Goal: Book appointment/travel/reservation

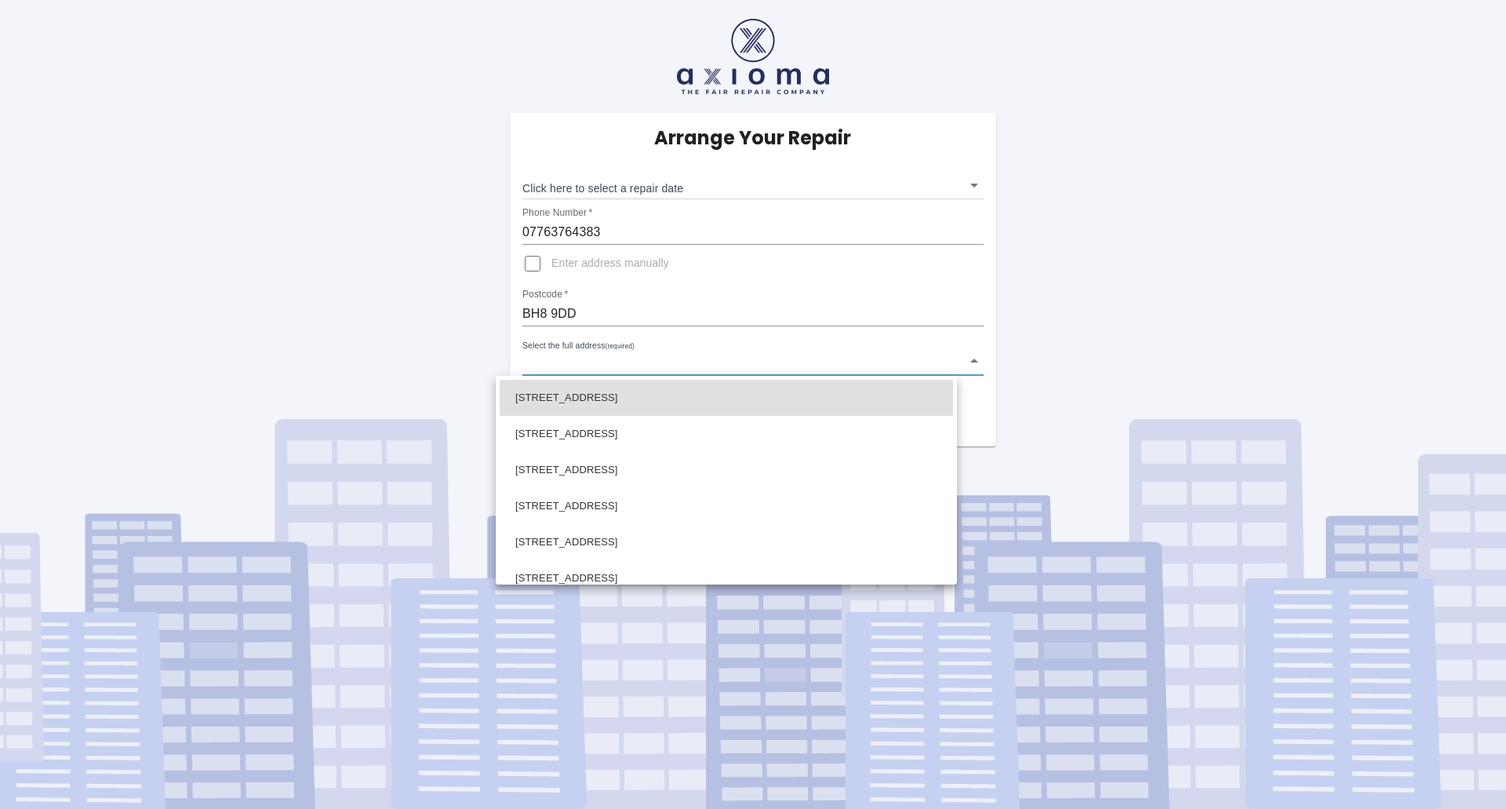
click at [568, 369] on body "Arrange Your Repair Click here to select a repair date ​ Phone Number   * 07763…" at bounding box center [753, 404] width 1506 height 809
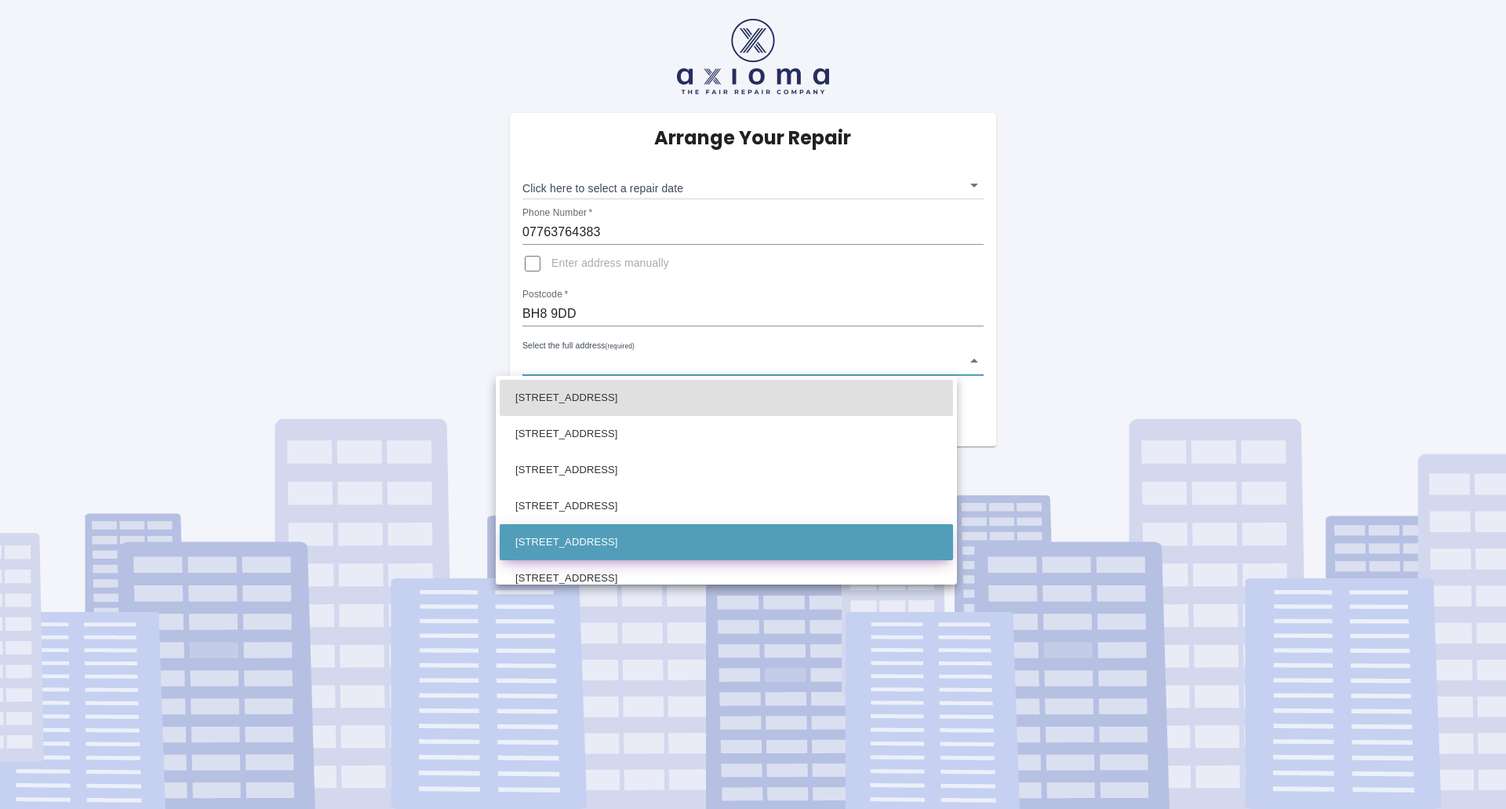
click at [619, 537] on li "28 Queens Park West Drive Bournemouth Dorset" at bounding box center [726, 542] width 453 height 36
type input "28 Queens Park West Drive Bournemouth Dorset"
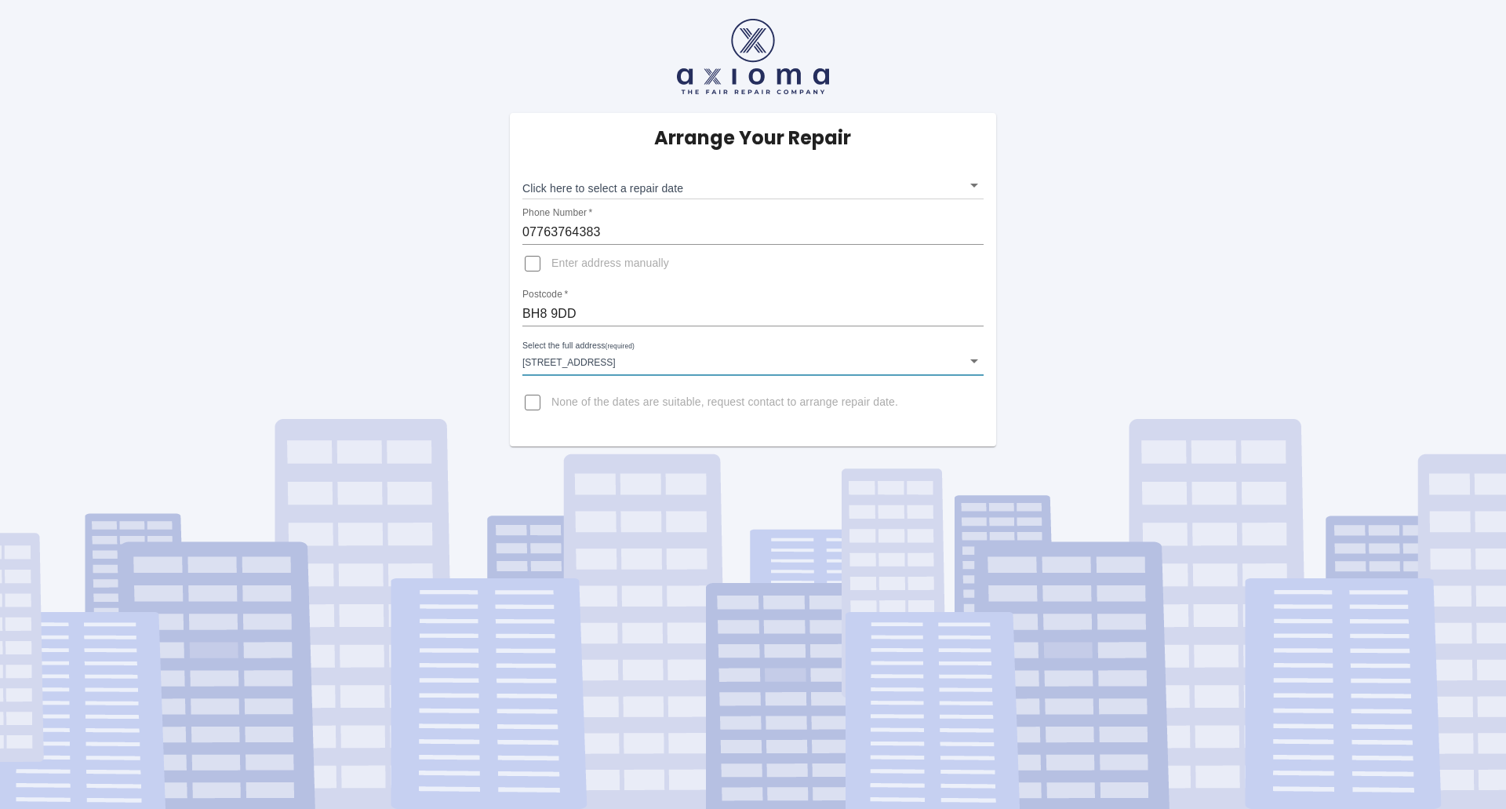
click at [636, 187] on body "Arrange Your Repair Click here to select a repair date ​ Phone Number   * 07763…" at bounding box center [753, 404] width 1506 height 809
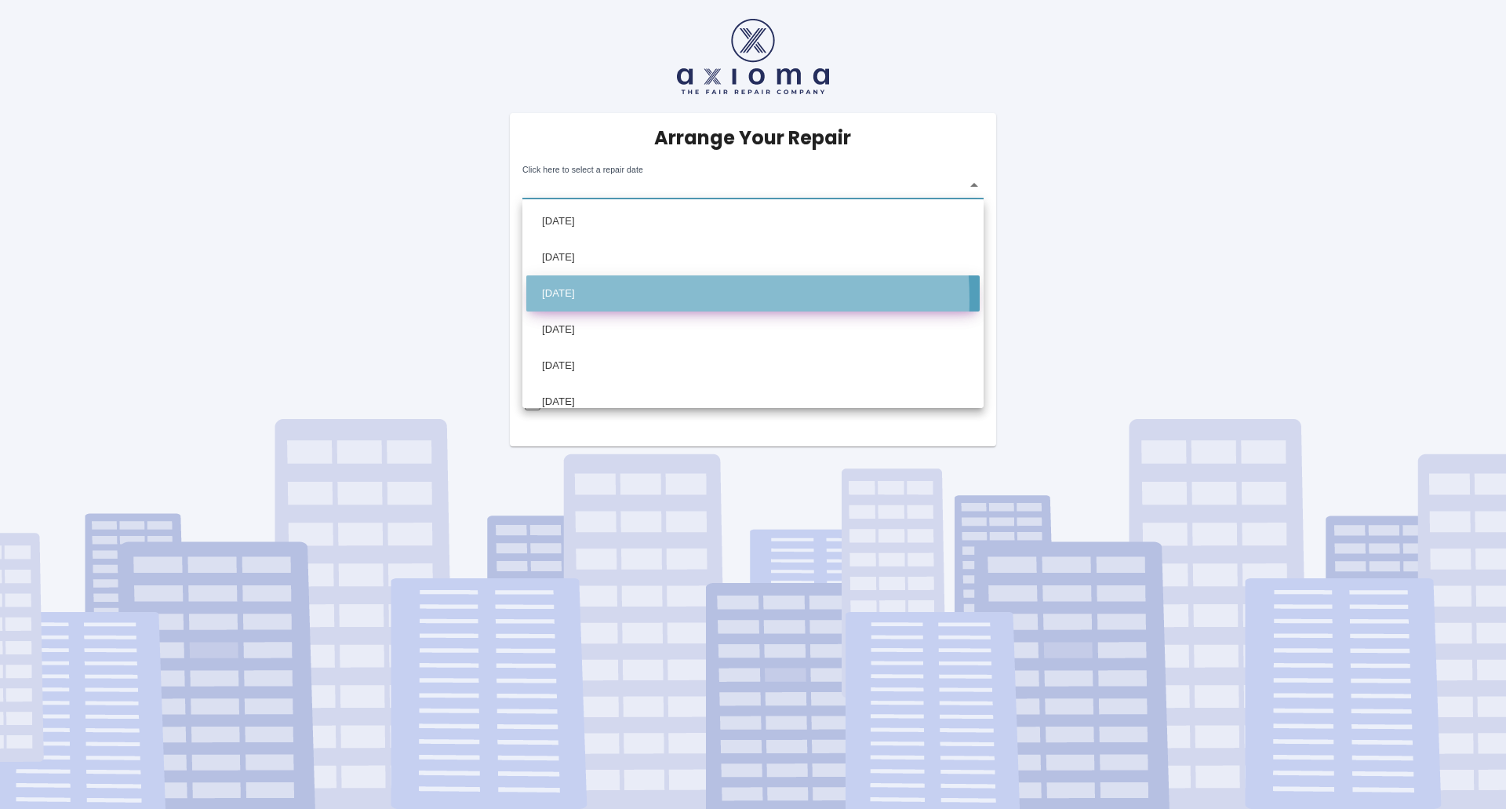
click at [628, 300] on li "Tue Sep 16 2025" at bounding box center [752, 293] width 453 height 36
type input "2025-09-16T00:00:00.000Z"
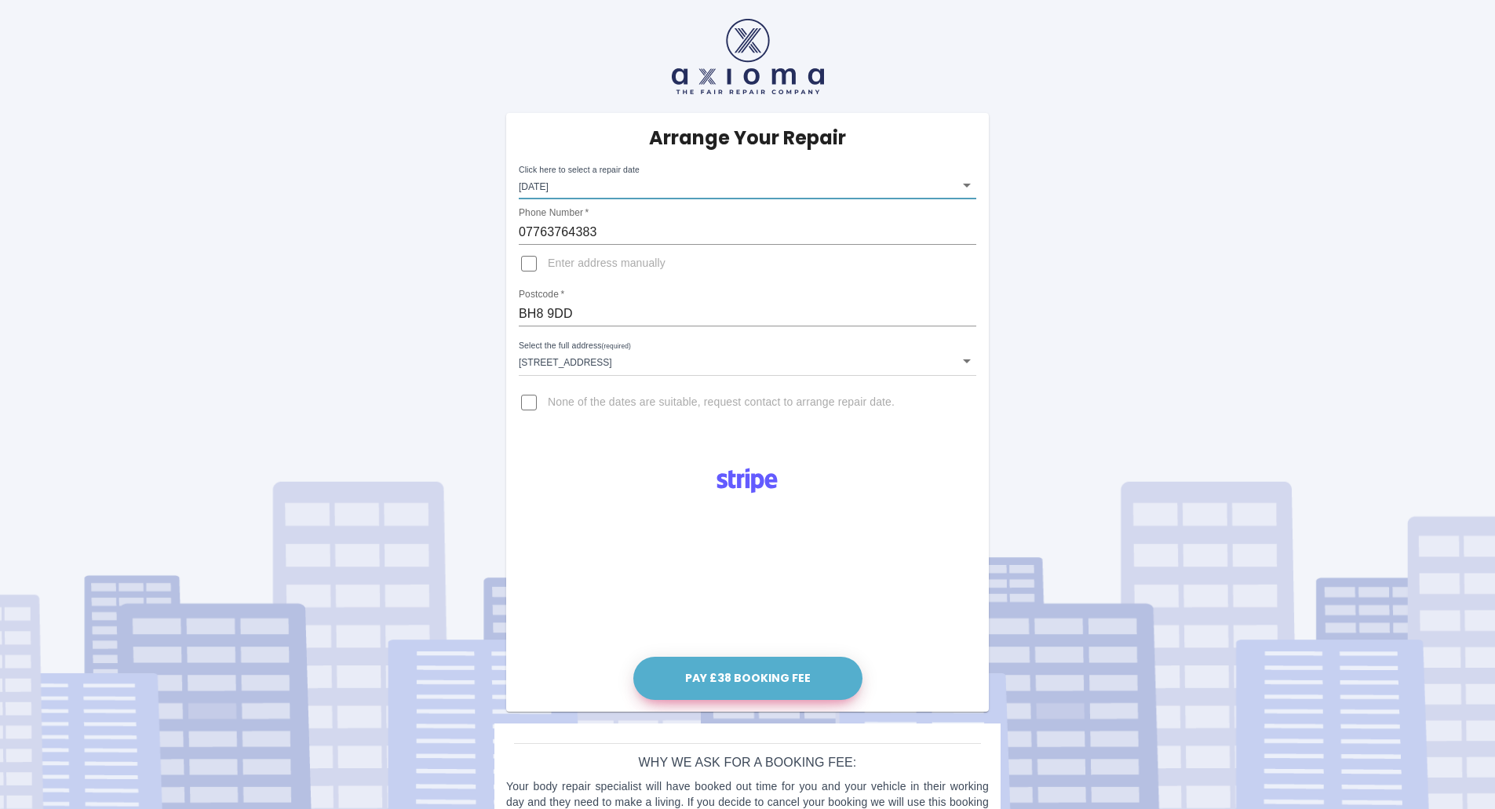
click at [796, 686] on button "Pay £38 Booking Fee" at bounding box center [747, 678] width 229 height 43
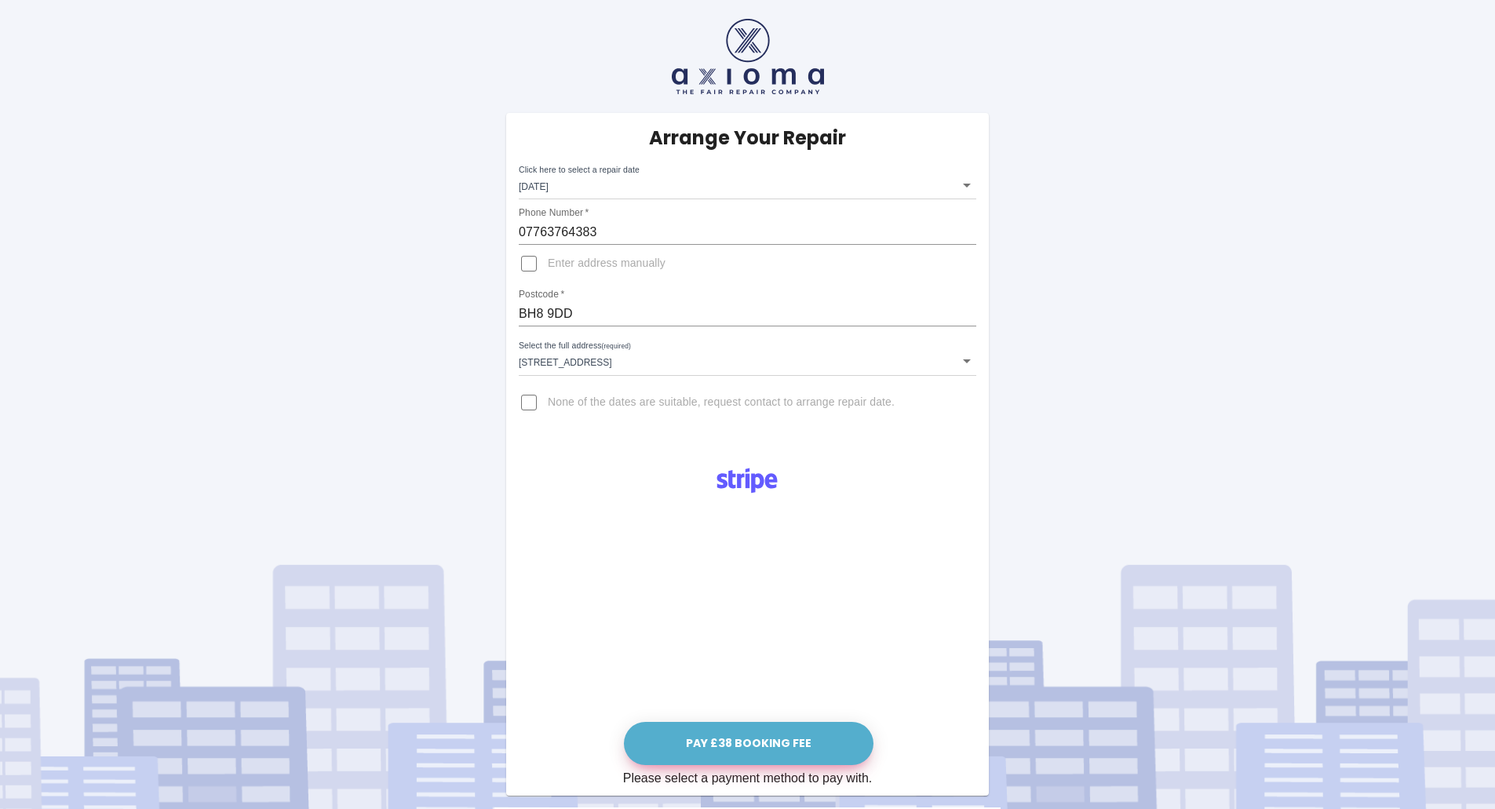
click at [815, 739] on button "Pay £38 Booking Fee" at bounding box center [748, 743] width 249 height 43
